Goal: Check status: Verify the current state of an ongoing process or item

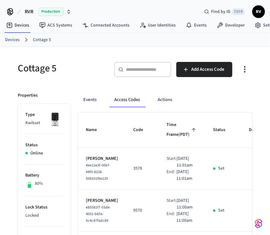
click at [161, 163] on td "Start: [DATE] 11:01am End: [DATE] 11:01am" at bounding box center [182, 169] width 46 height 42
click at [9, 39] on link "Devices" at bounding box center [12, 40] width 15 height 7
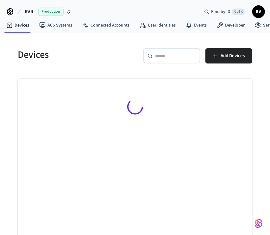
click at [156, 53] on input "text" at bounding box center [175, 56] width 41 height 6
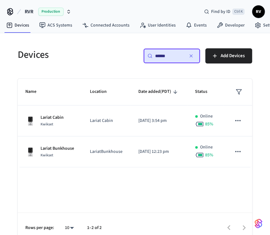
type input "******"
click at [31, 124] on img "sticky table" at bounding box center [30, 121] width 10 height 10
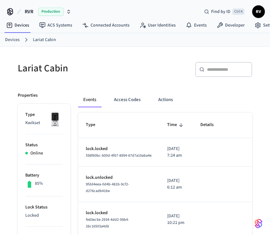
click at [126, 106] on button "Access Codes" at bounding box center [127, 99] width 37 height 15
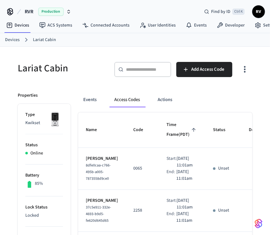
click at [150, 78] on div "​ ​" at bounding box center [142, 71] width 57 height 18
